Goal: Task Accomplishment & Management: Complete application form

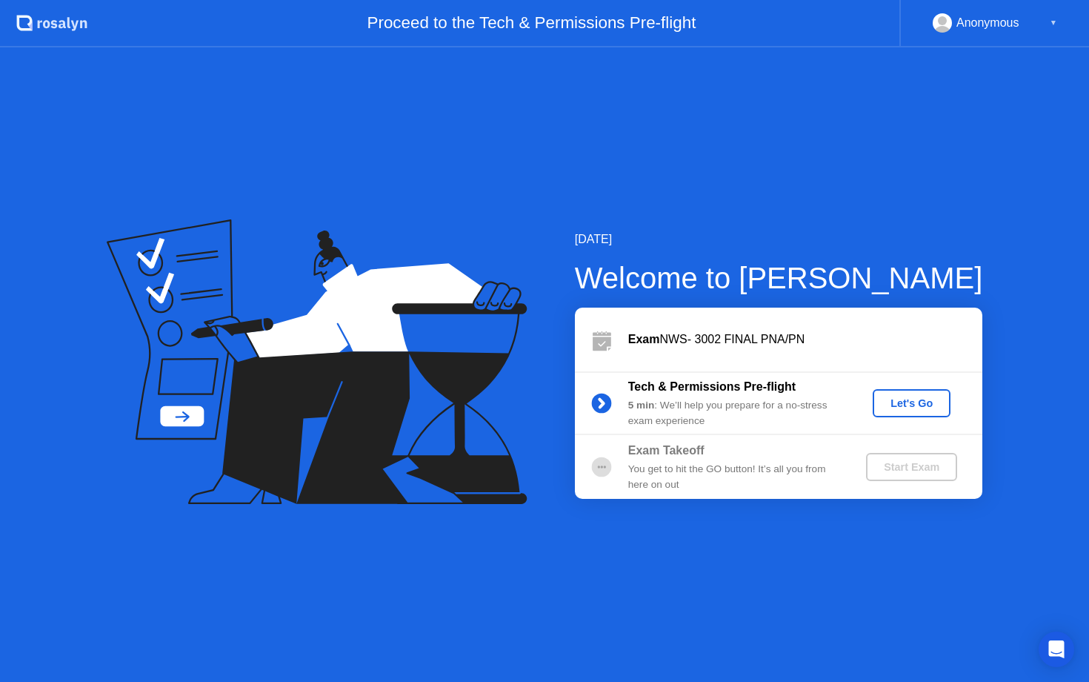
click at [900, 402] on div "Let's Go" at bounding box center [912, 403] width 66 height 12
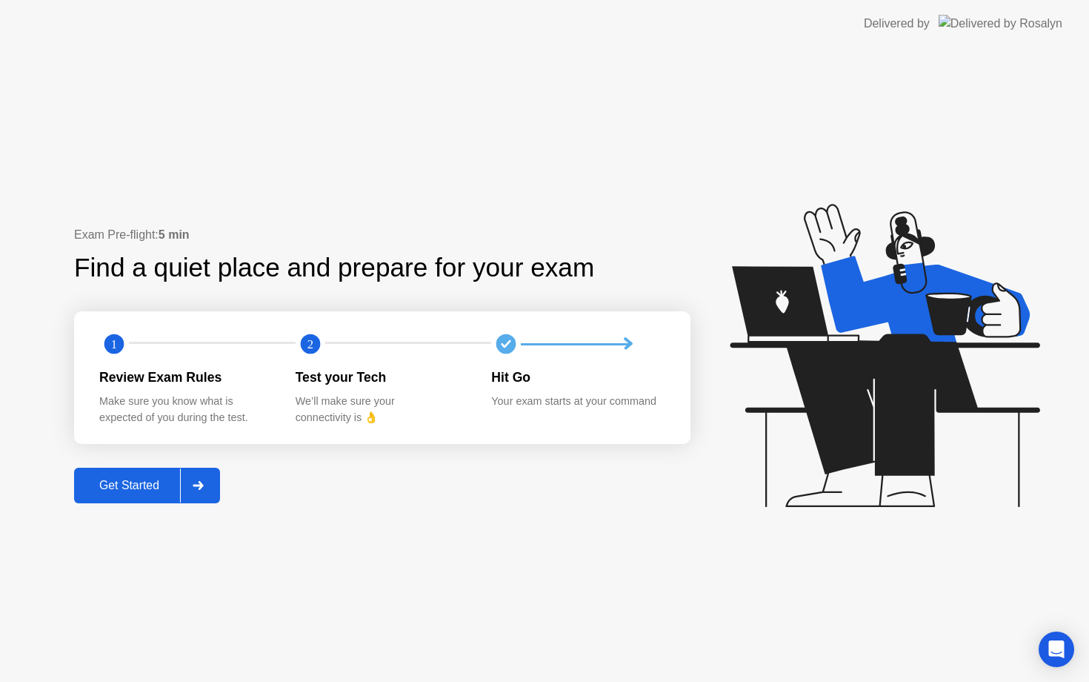
click at [144, 481] on div "Get Started" at bounding box center [130, 485] width 102 height 13
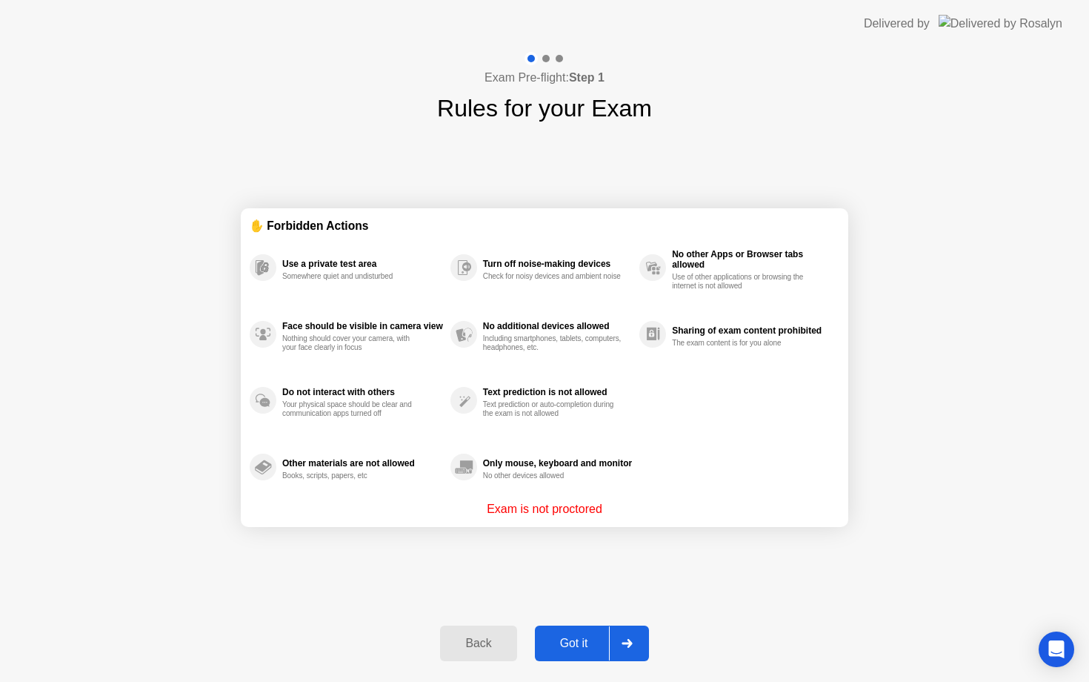
click at [599, 647] on div "Got it" at bounding box center [574, 643] width 70 height 13
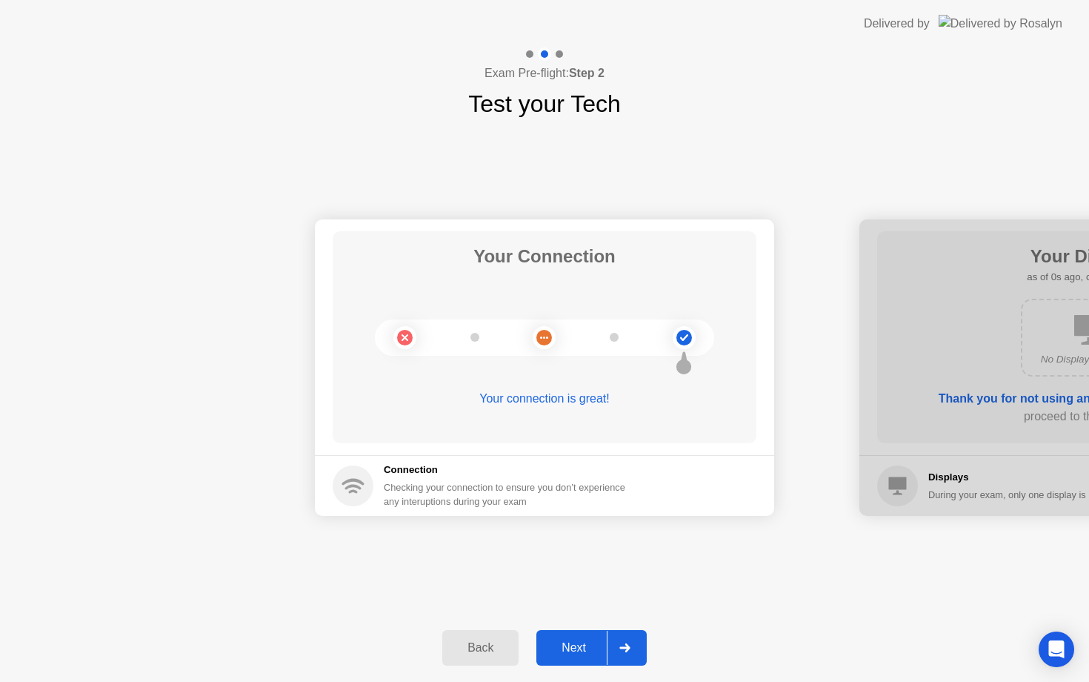
click at [599, 647] on div "Next" at bounding box center [574, 647] width 66 height 13
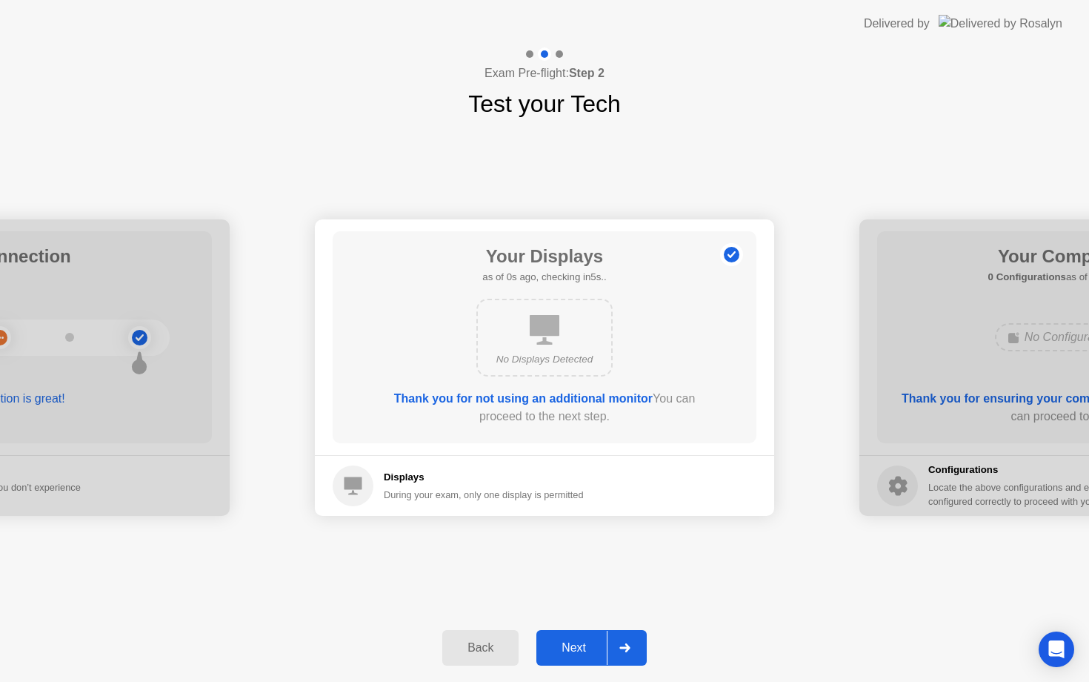
click at [599, 647] on div "Next" at bounding box center [574, 647] width 66 height 13
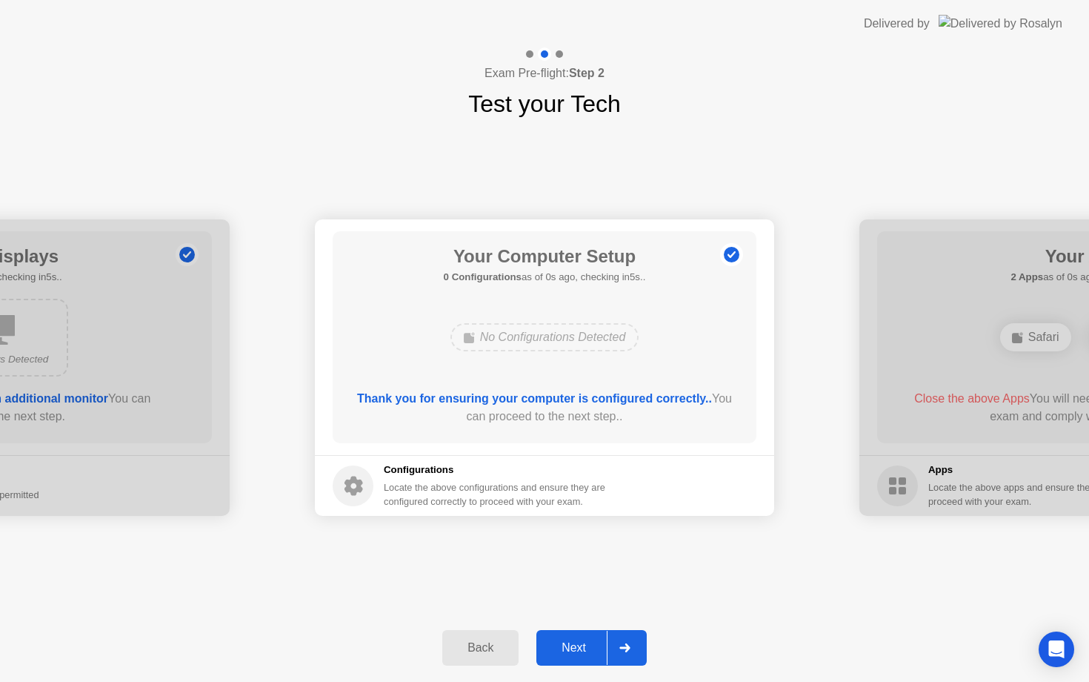
click at [599, 647] on div "Next" at bounding box center [574, 647] width 66 height 13
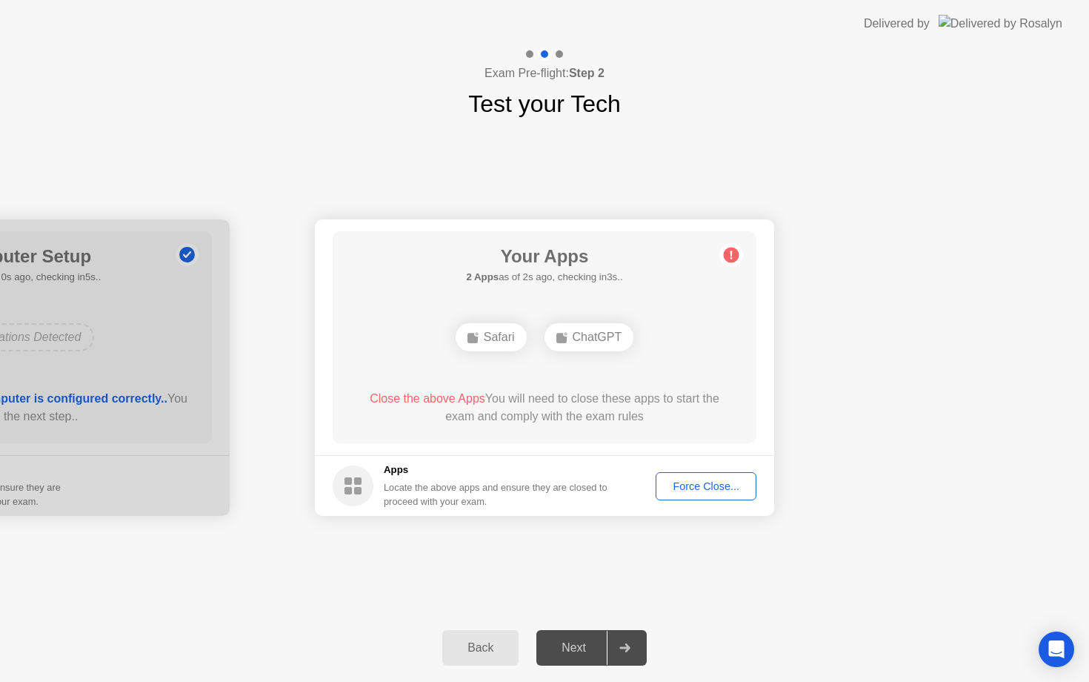
click at [711, 490] on div "Force Close..." at bounding box center [706, 486] width 90 height 12
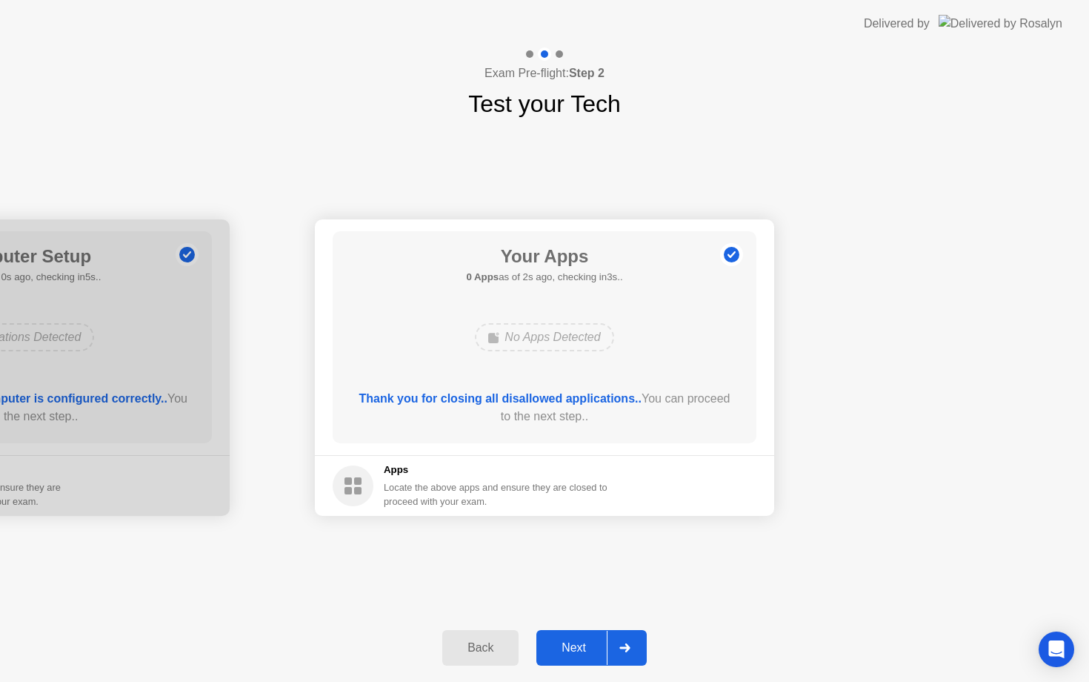
click at [574, 641] on div "Next" at bounding box center [574, 647] width 66 height 13
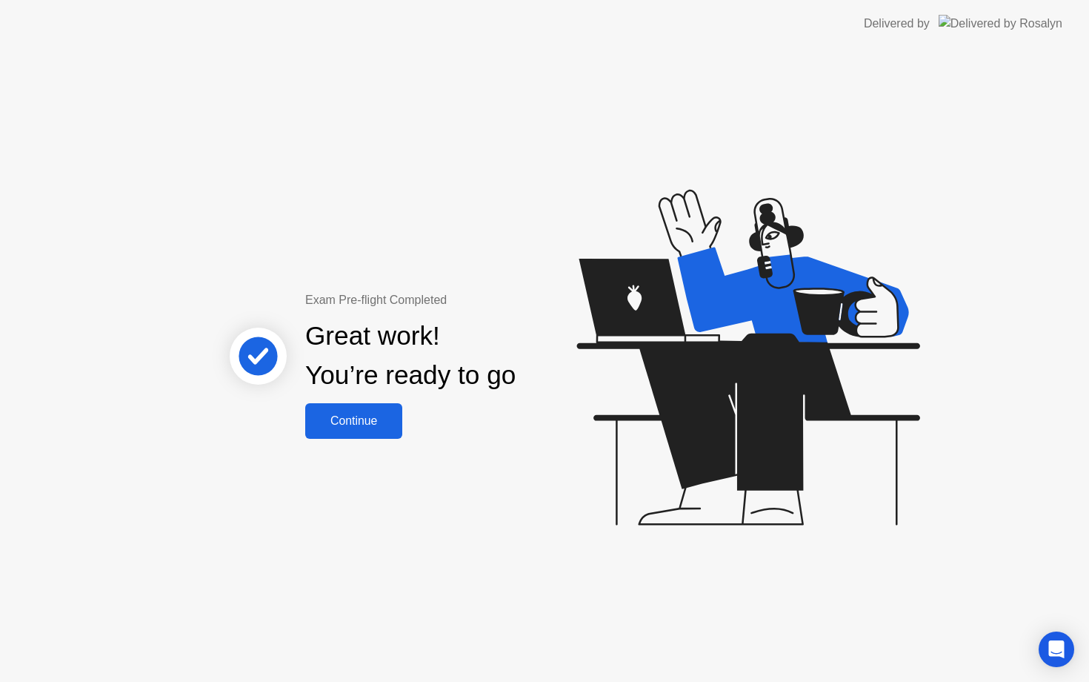
click at [365, 425] on div "Continue" at bounding box center [354, 420] width 88 height 13
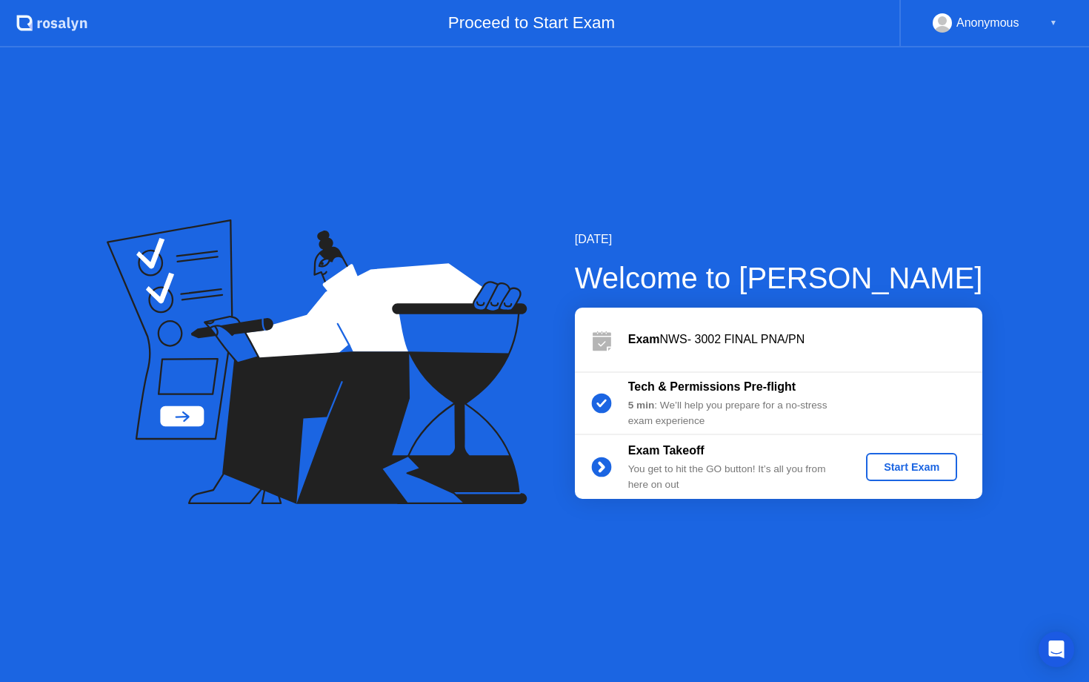
click at [897, 465] on div "Start Exam" at bounding box center [911, 467] width 79 height 12
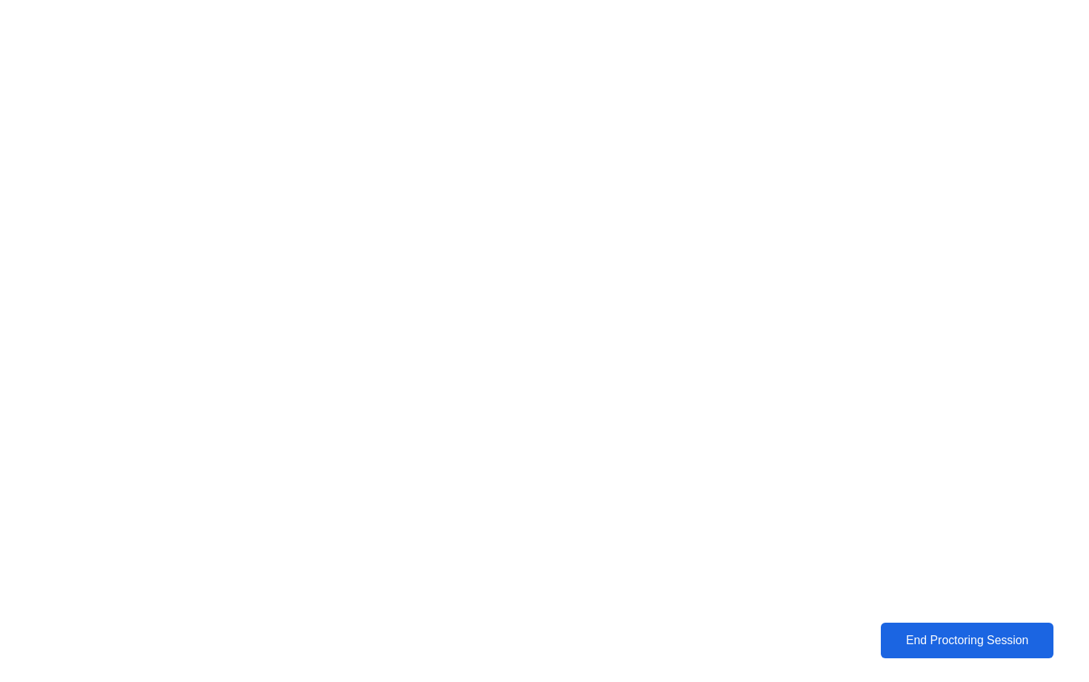
click at [937, 630] on button "End Proctoring Session" at bounding box center [966, 640] width 173 height 36
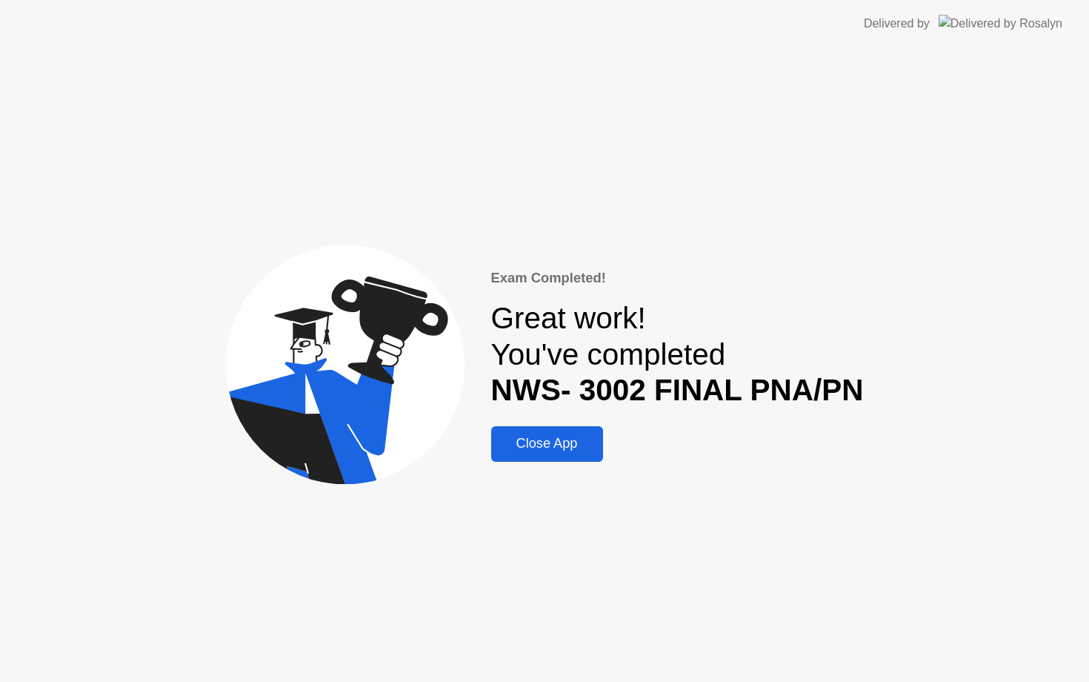
click at [564, 436] on div "Close App" at bounding box center [547, 444] width 103 height 16
